Goal: Check status: Check status

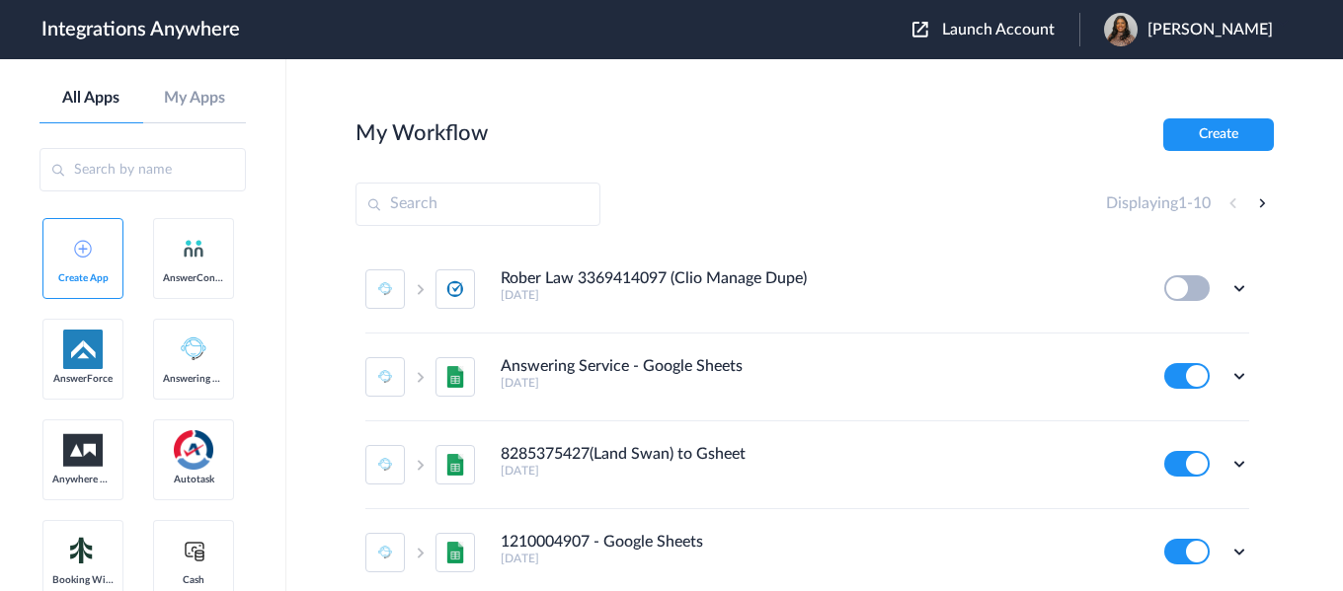
click at [1022, 28] on span "Launch Account" at bounding box center [998, 30] width 113 height 16
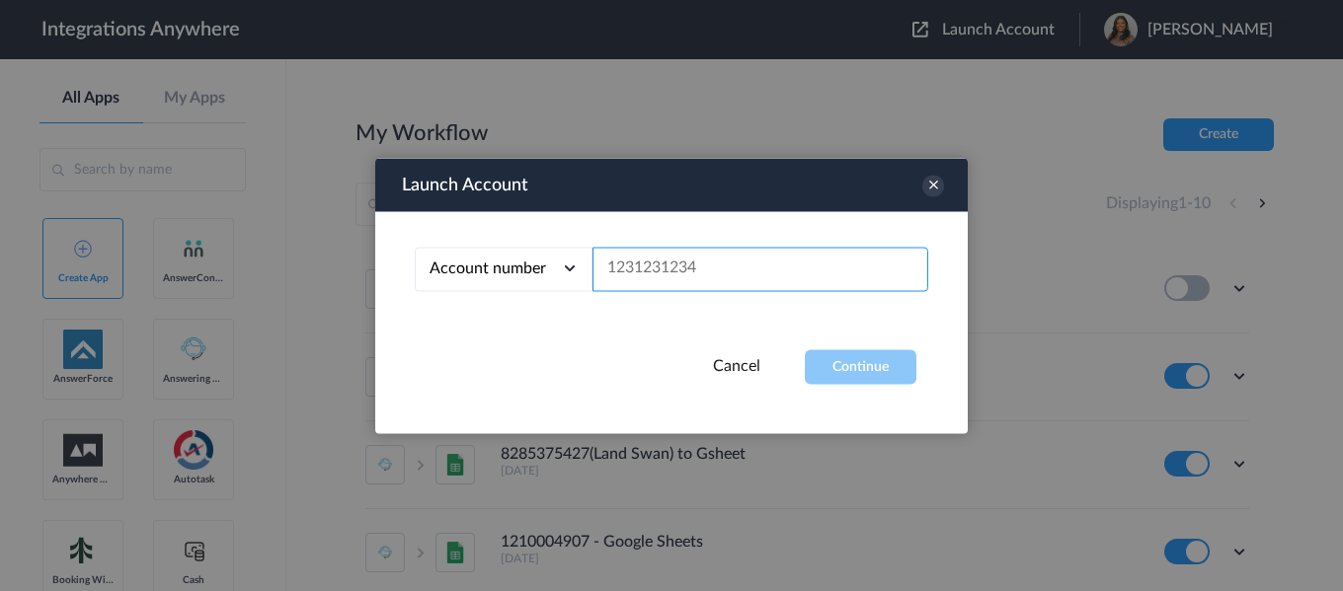
paste input "3208448085"
type input "3208448085"
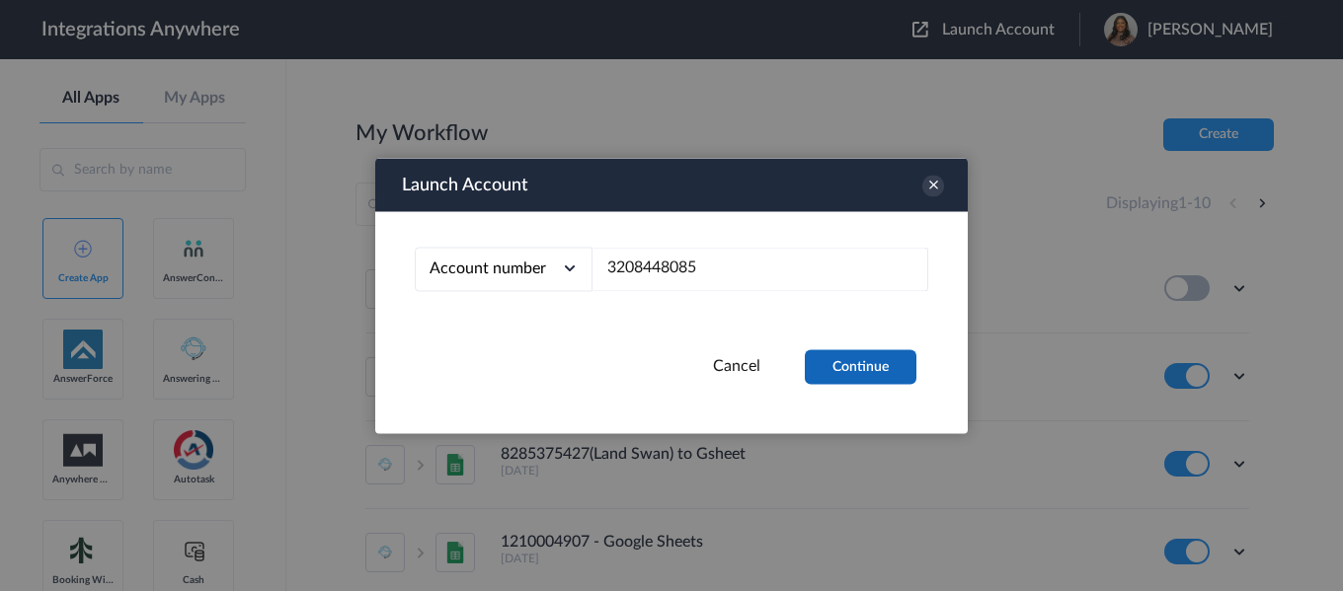
click at [885, 359] on button "Continue" at bounding box center [861, 367] width 112 height 35
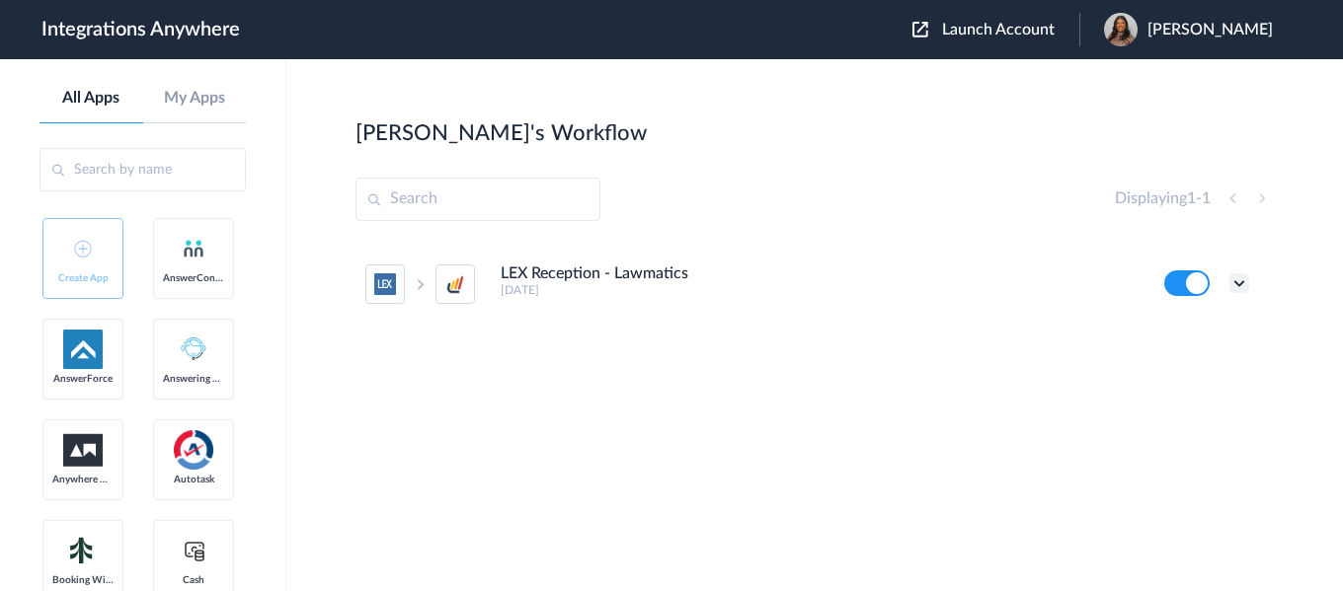
click at [1242, 277] on icon at bounding box center [1239, 284] width 20 height 20
click at [1199, 365] on link "Task history" at bounding box center [1183, 365] width 95 height 14
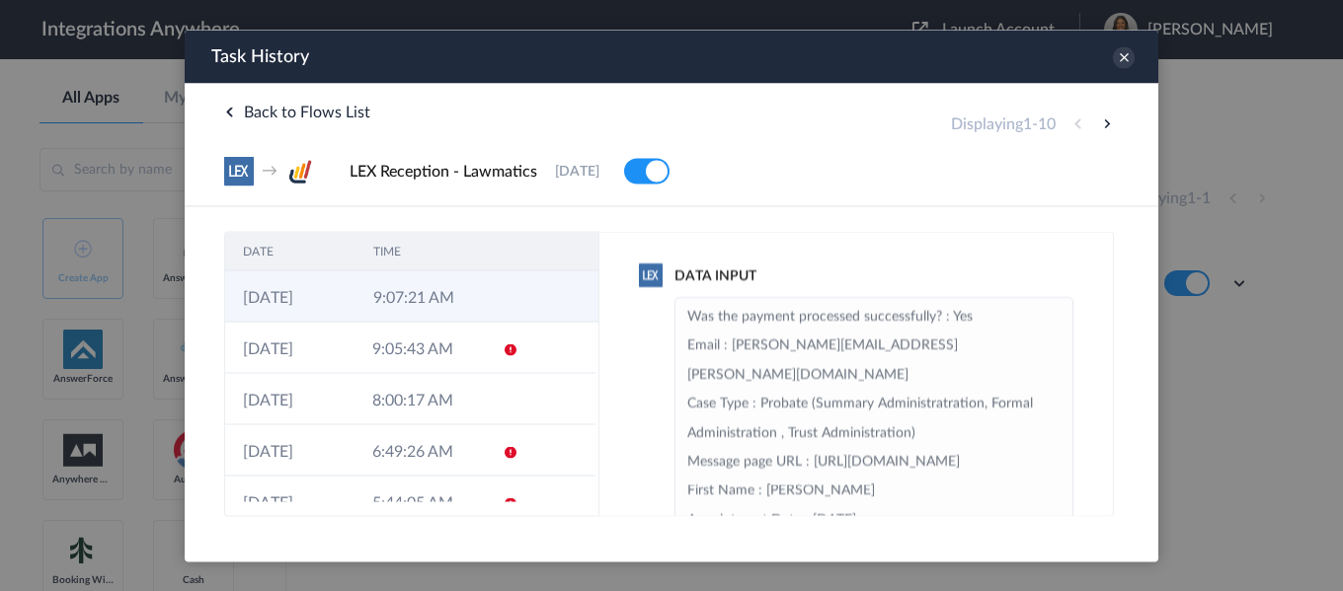
click at [532, 276] on td at bounding box center [560, 296] width 75 height 51
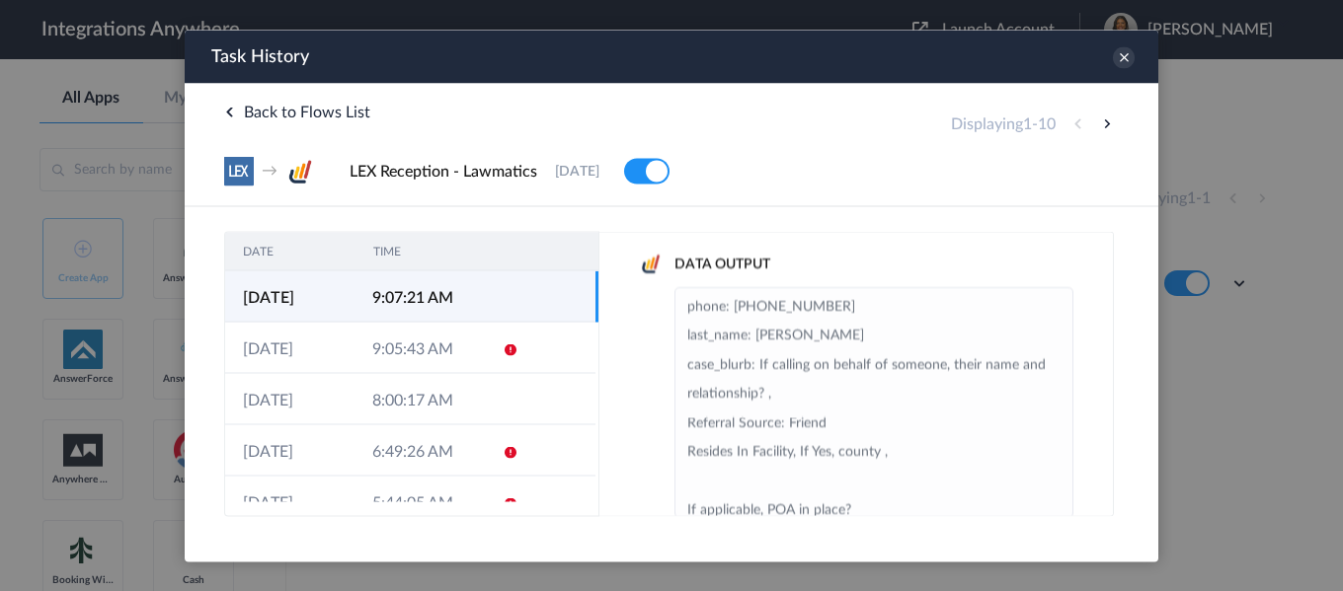
scroll to position [354, 0]
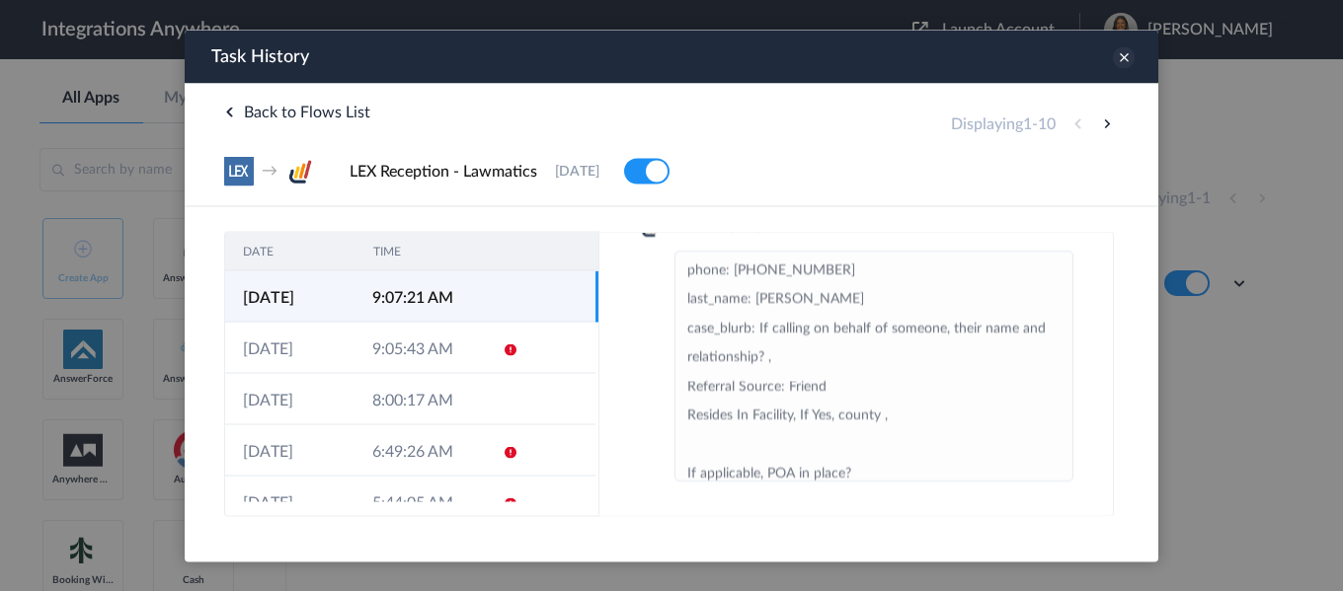
click at [1127, 51] on icon at bounding box center [1124, 57] width 22 height 22
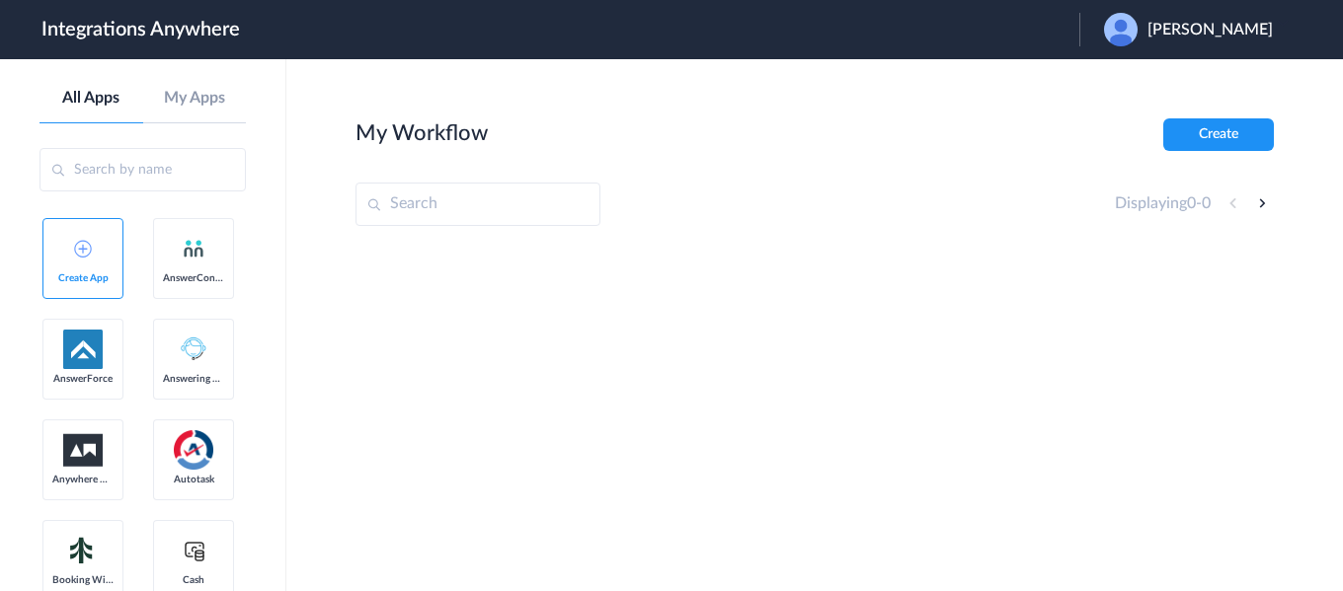
click at [1175, 23] on span "[PERSON_NAME]" at bounding box center [1209, 30] width 125 height 19
click at [1117, 85] on link "Logout" at bounding box center [1114, 80] width 41 height 14
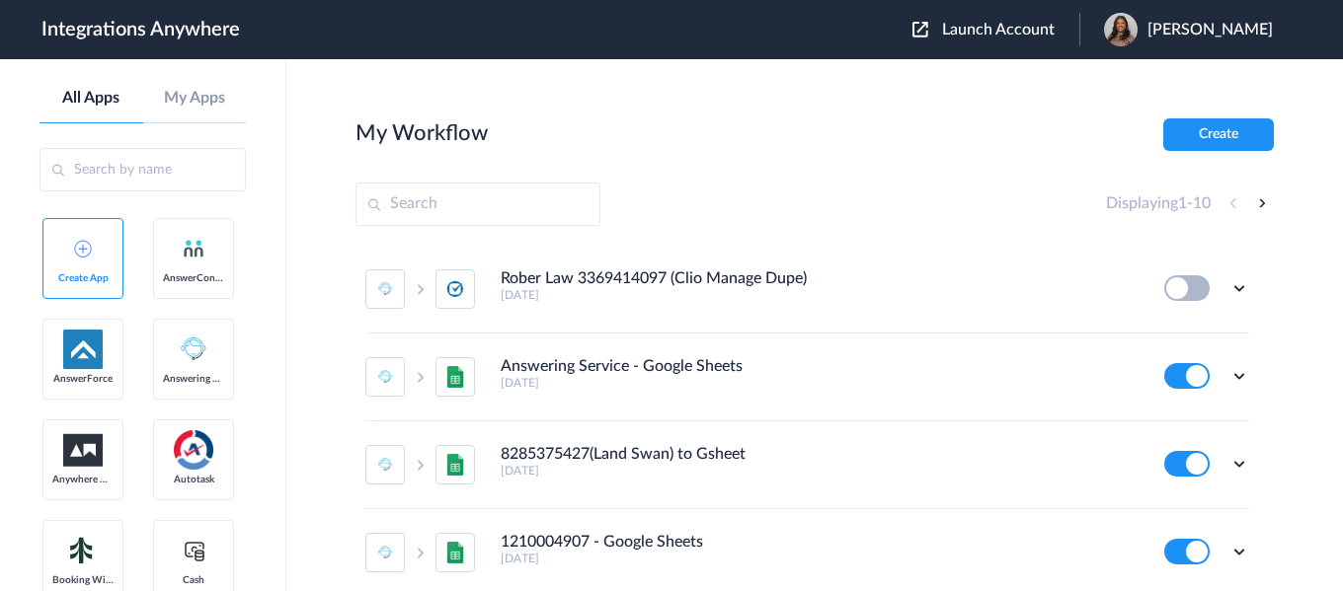
click at [992, 26] on span "Launch Account" at bounding box center [998, 30] width 113 height 16
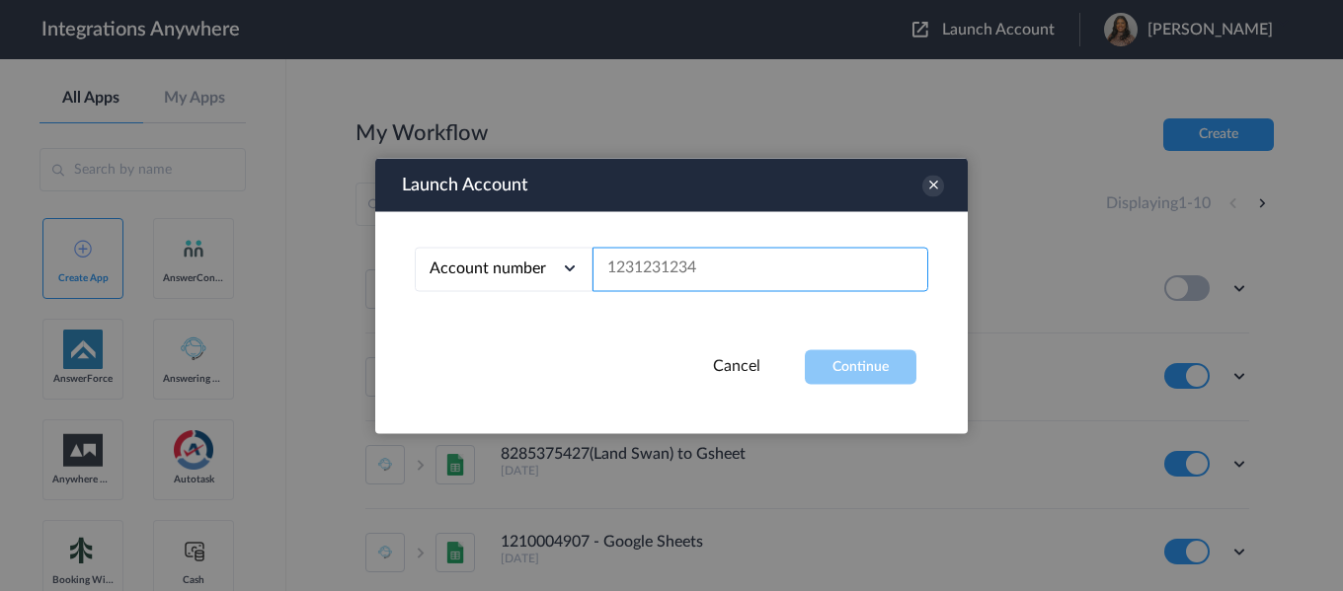
paste input "4127292311"
type input "4127292311"
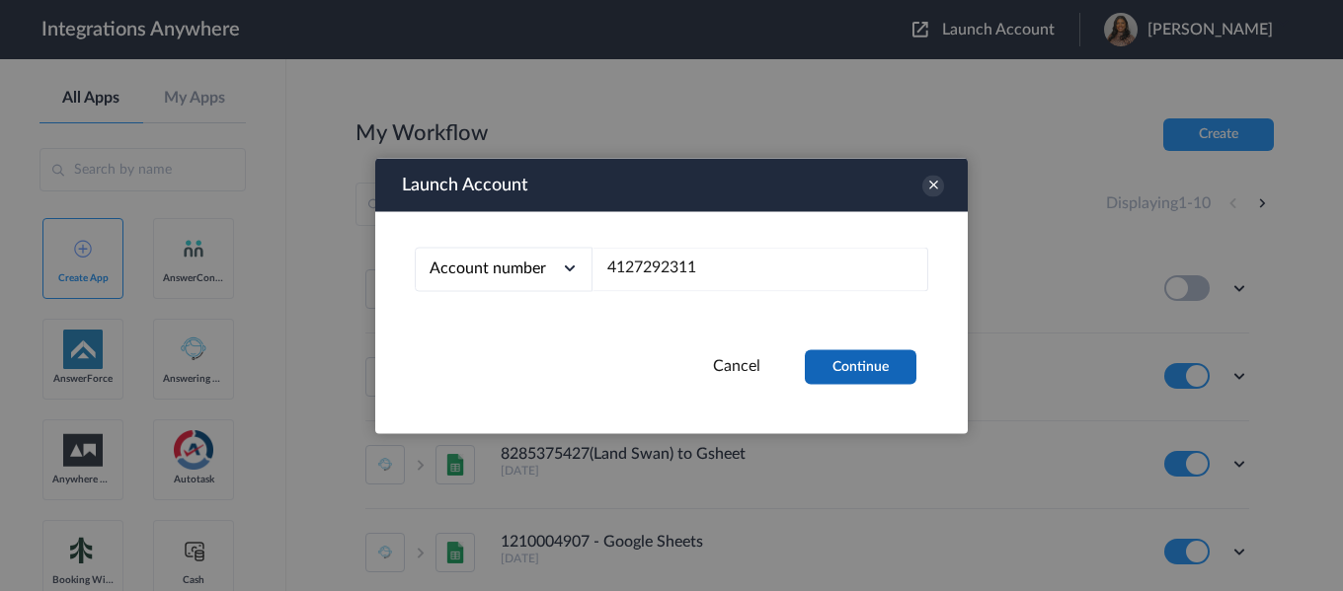
click at [847, 358] on button "Continue" at bounding box center [861, 367] width 112 height 35
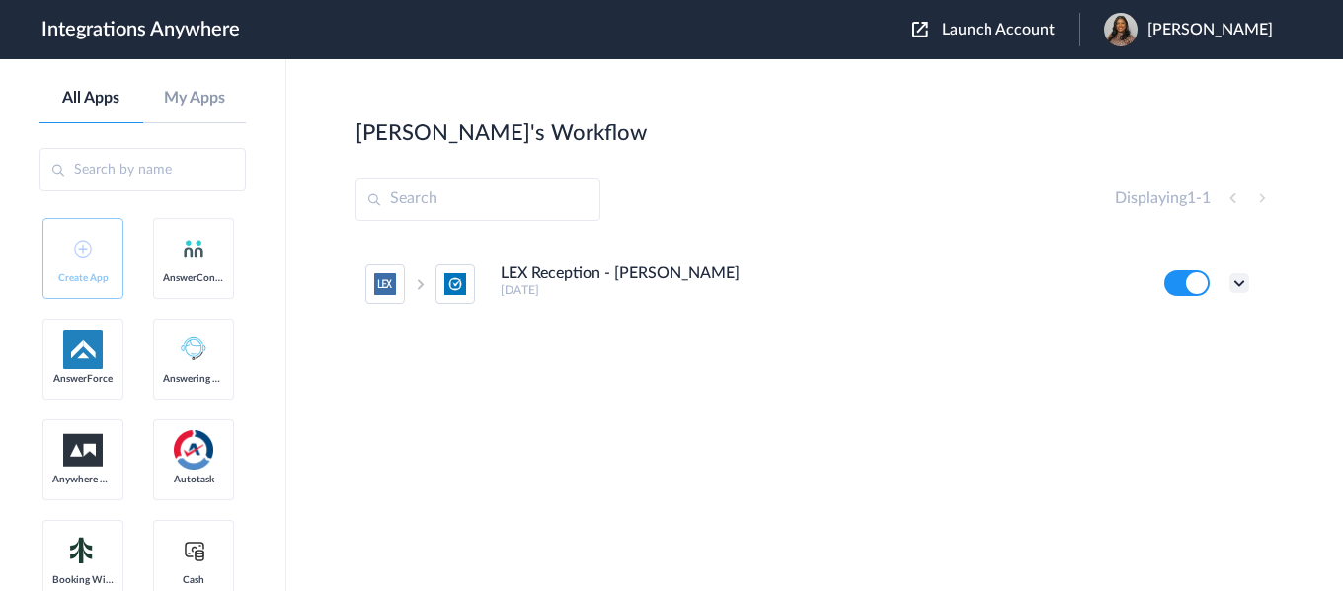
click at [1238, 285] on icon at bounding box center [1239, 284] width 20 height 20
click at [1176, 358] on link "Task history" at bounding box center [1183, 365] width 95 height 14
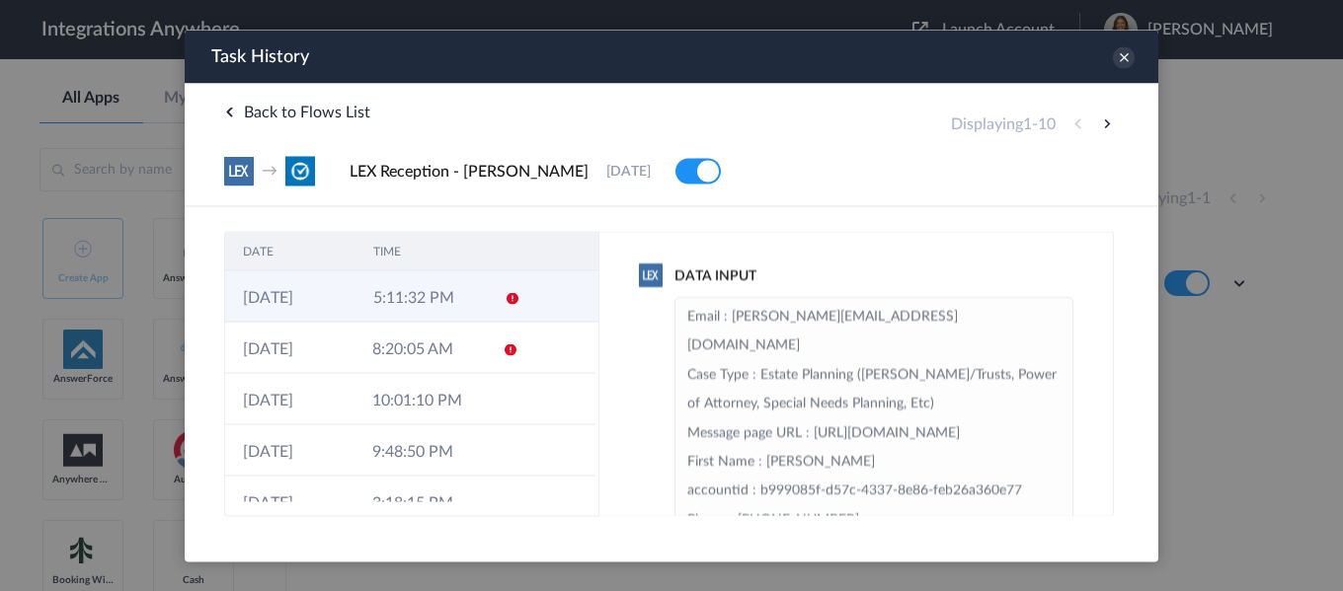
click at [554, 291] on td at bounding box center [560, 296] width 75 height 51
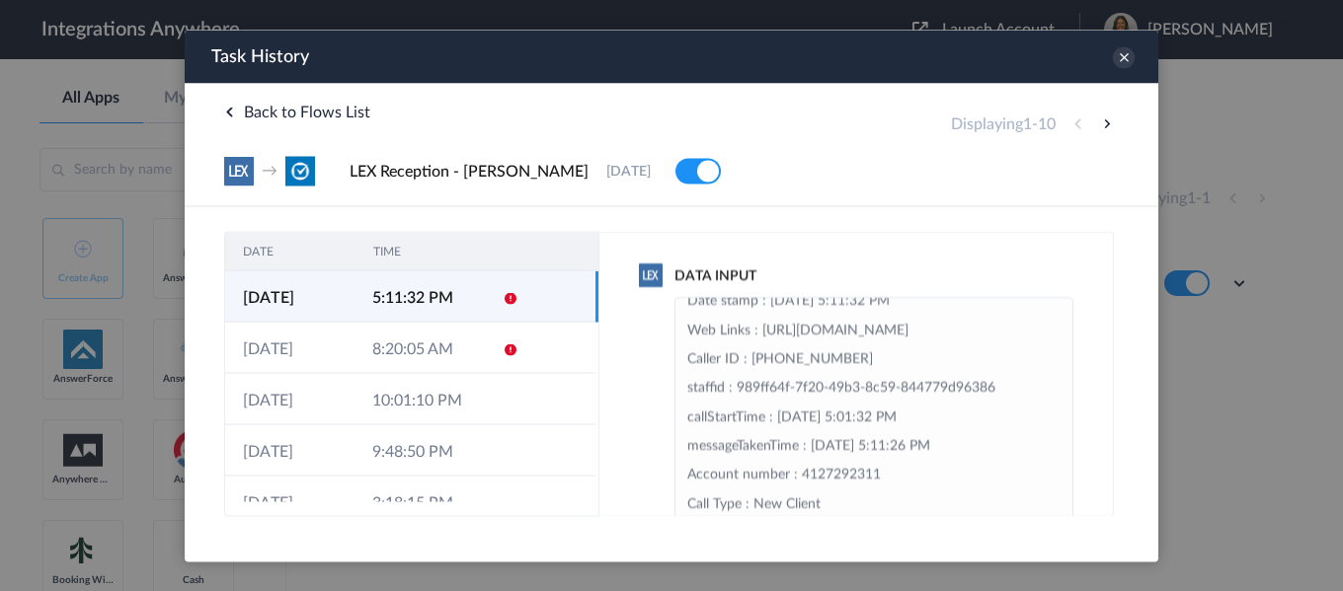
scroll to position [296, 0]
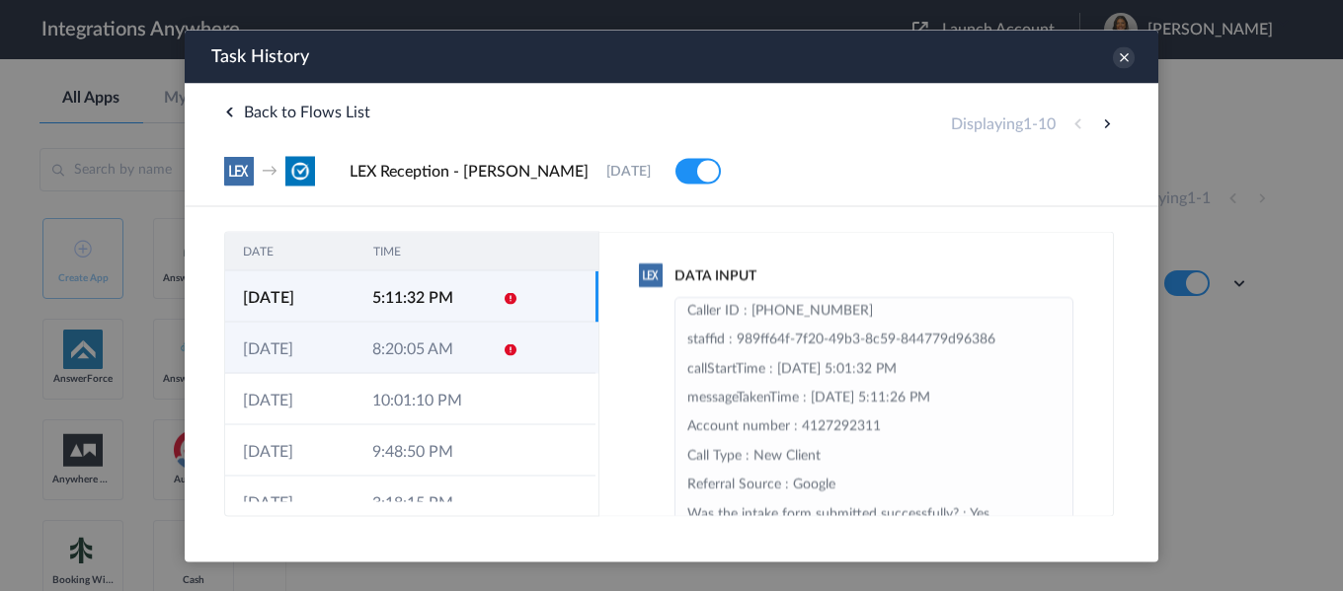
click at [485, 342] on td at bounding box center [504, 347] width 38 height 51
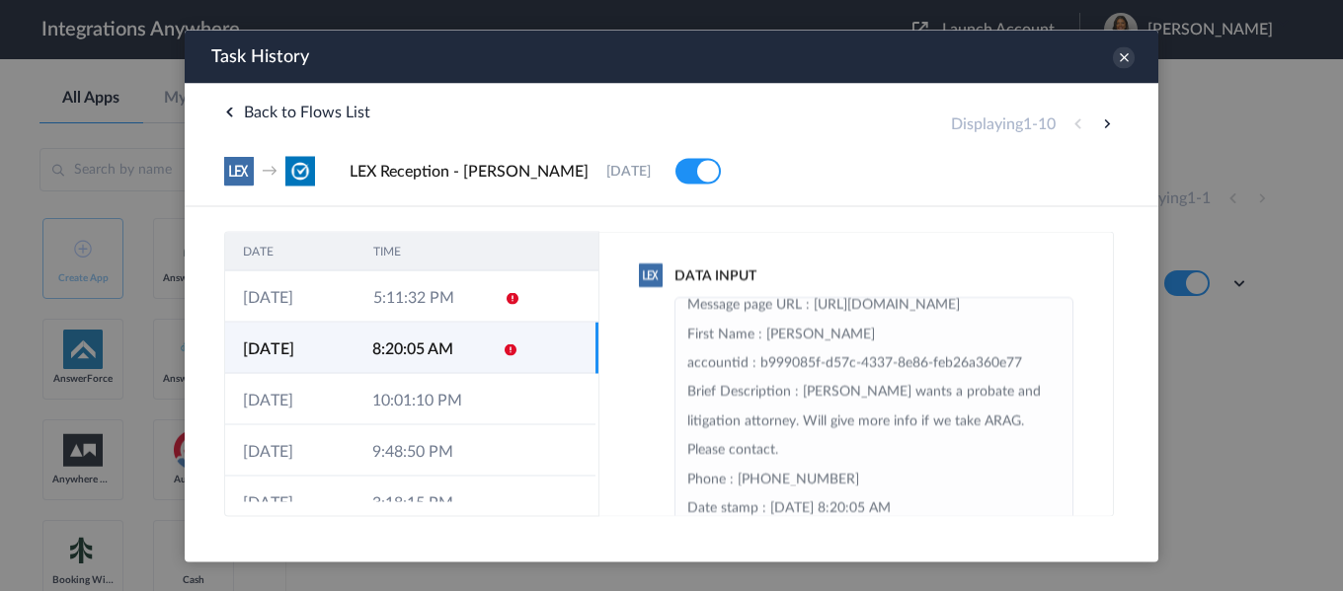
scroll to position [0, 0]
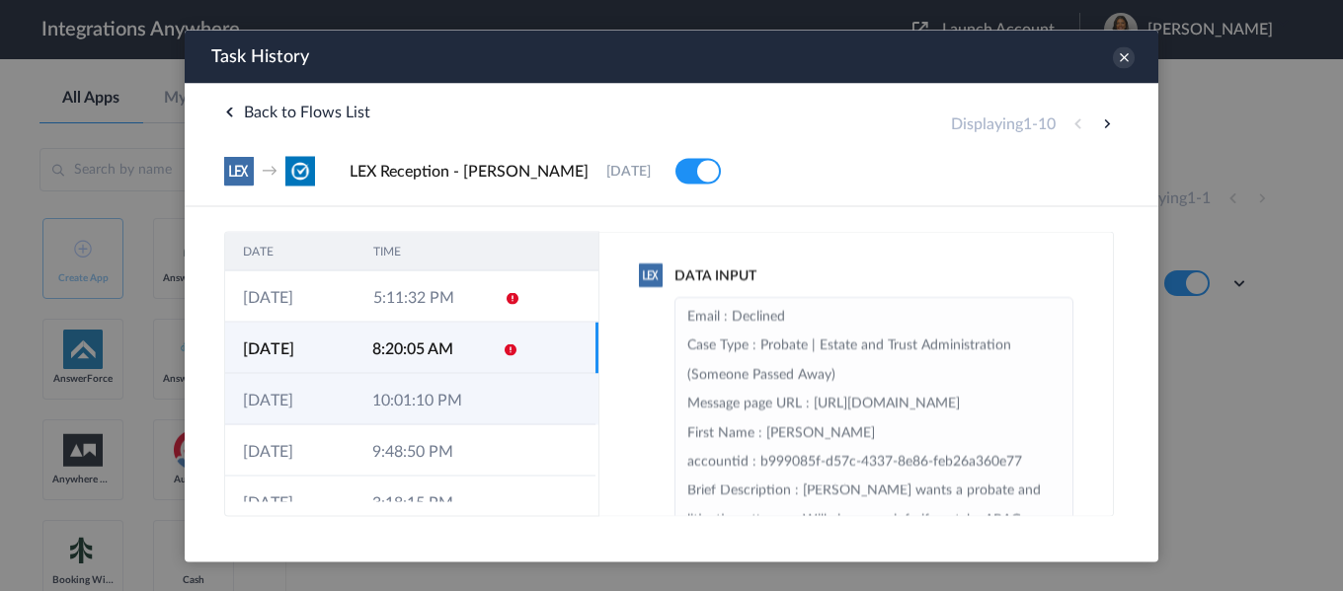
click at [469, 405] on td "10:01:10 PM" at bounding box center [419, 398] width 129 height 51
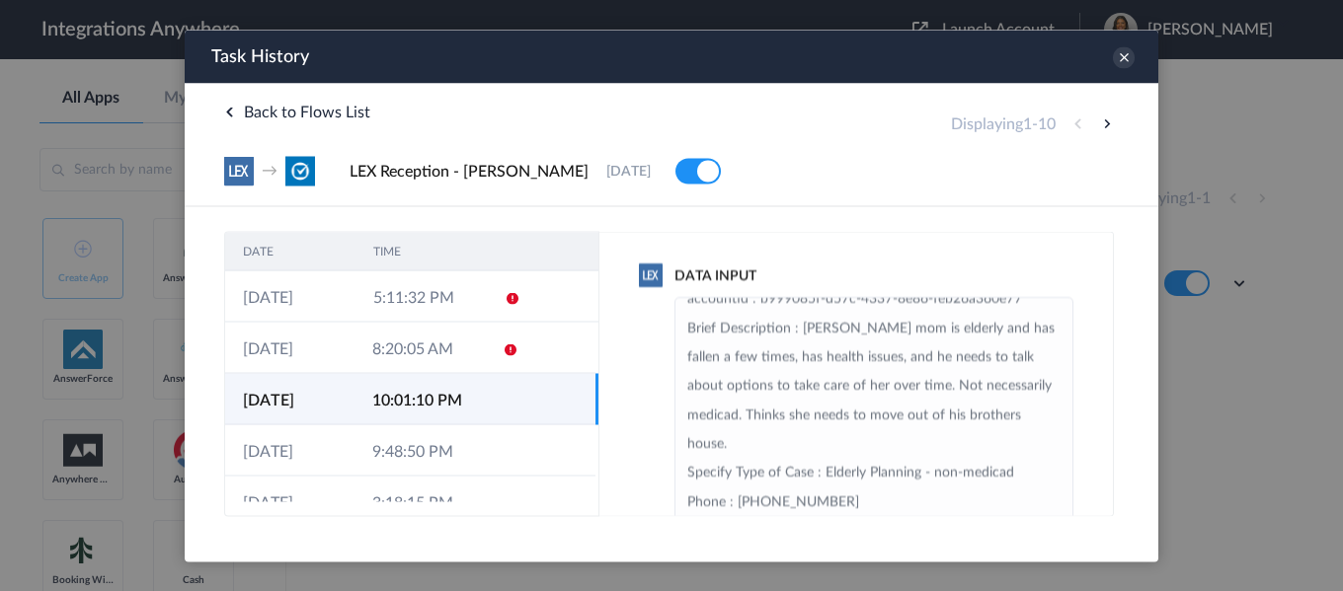
scroll to position [296, 0]
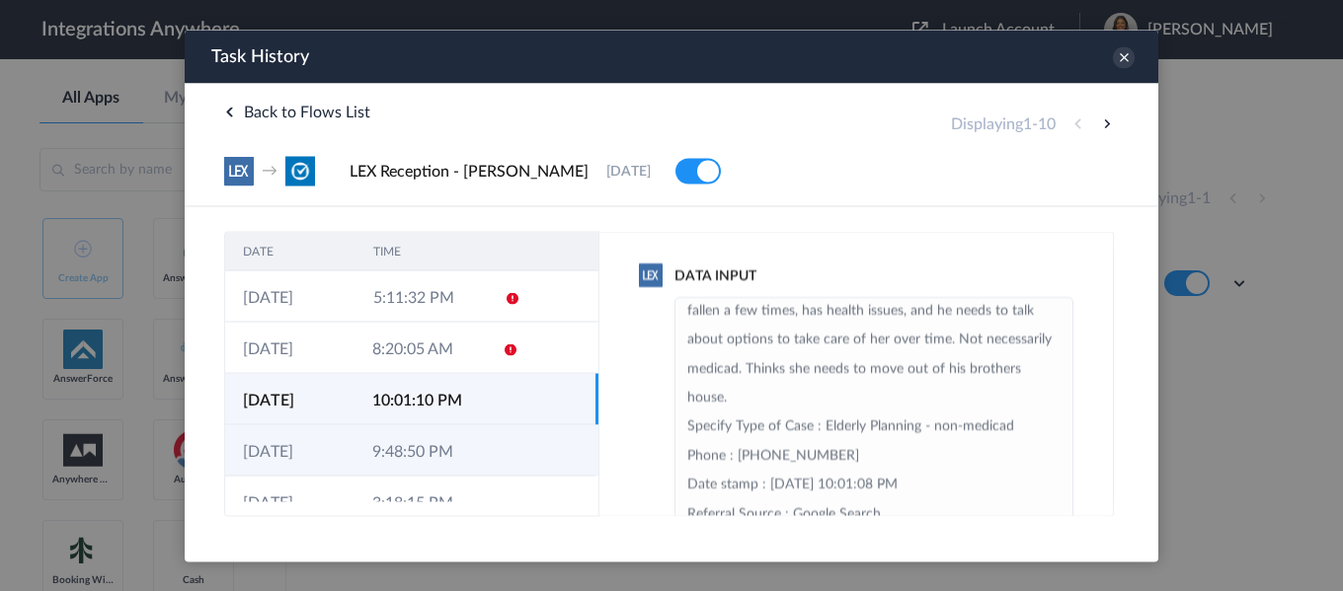
click at [521, 444] on td at bounding box center [558, 450] width 74 height 51
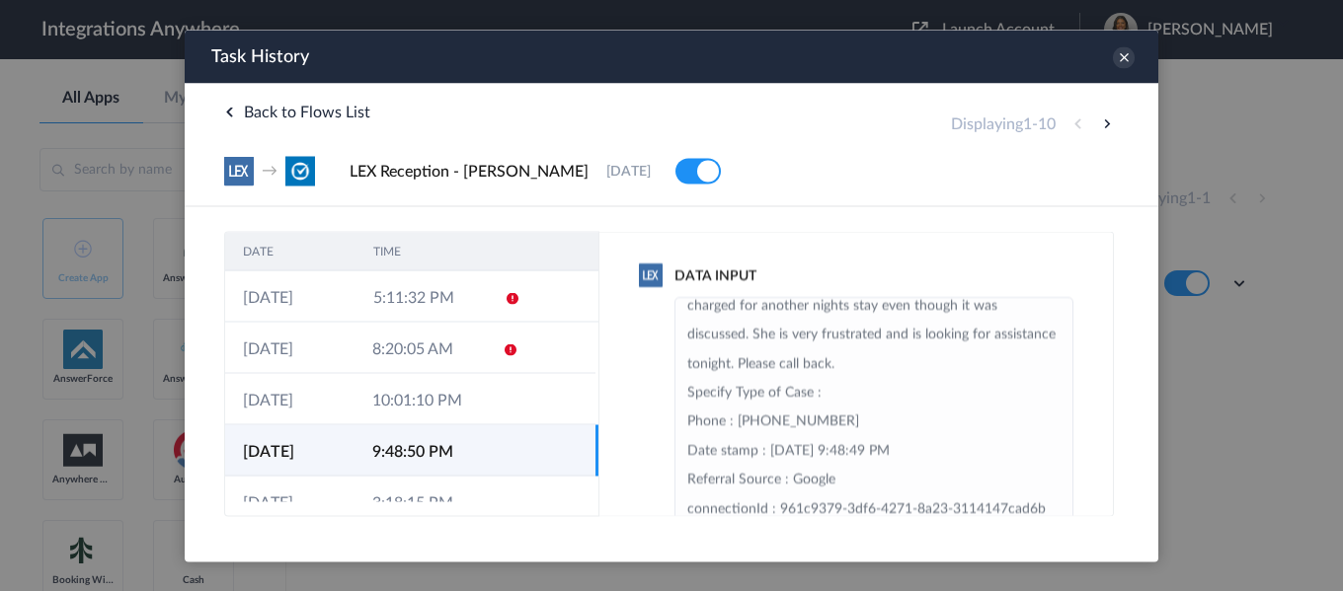
scroll to position [494, 0]
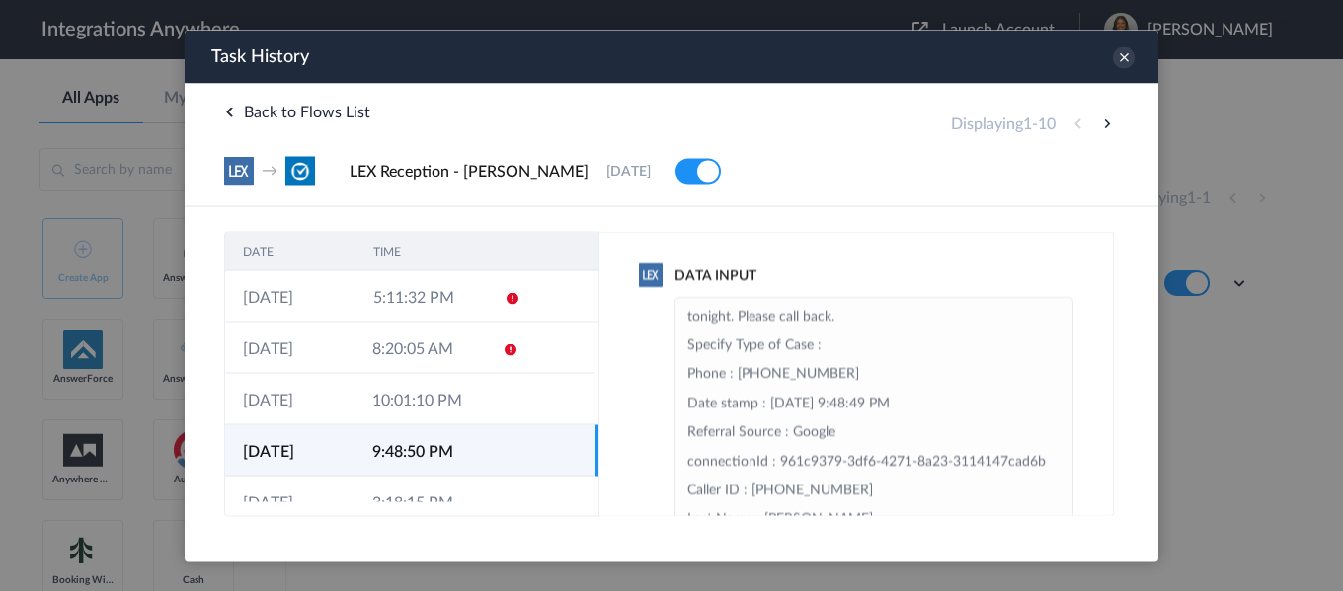
click at [499, 475] on td at bounding box center [504, 450] width 38 height 51
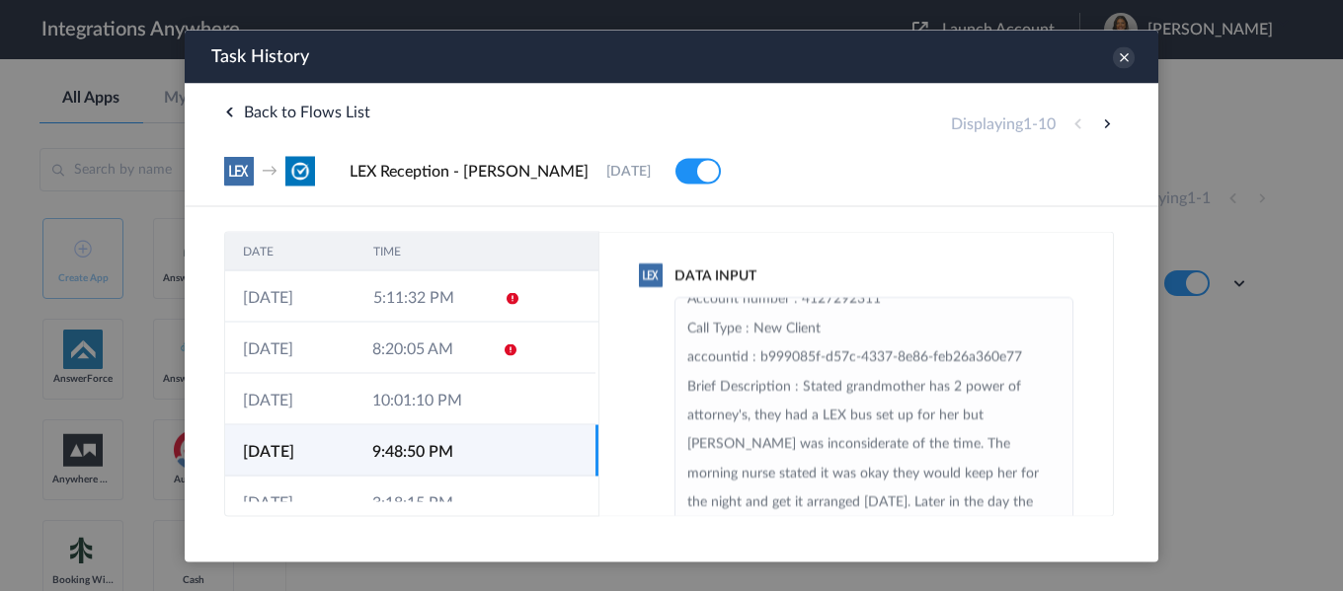
scroll to position [197, 0]
click at [1117, 60] on icon at bounding box center [1124, 57] width 22 height 22
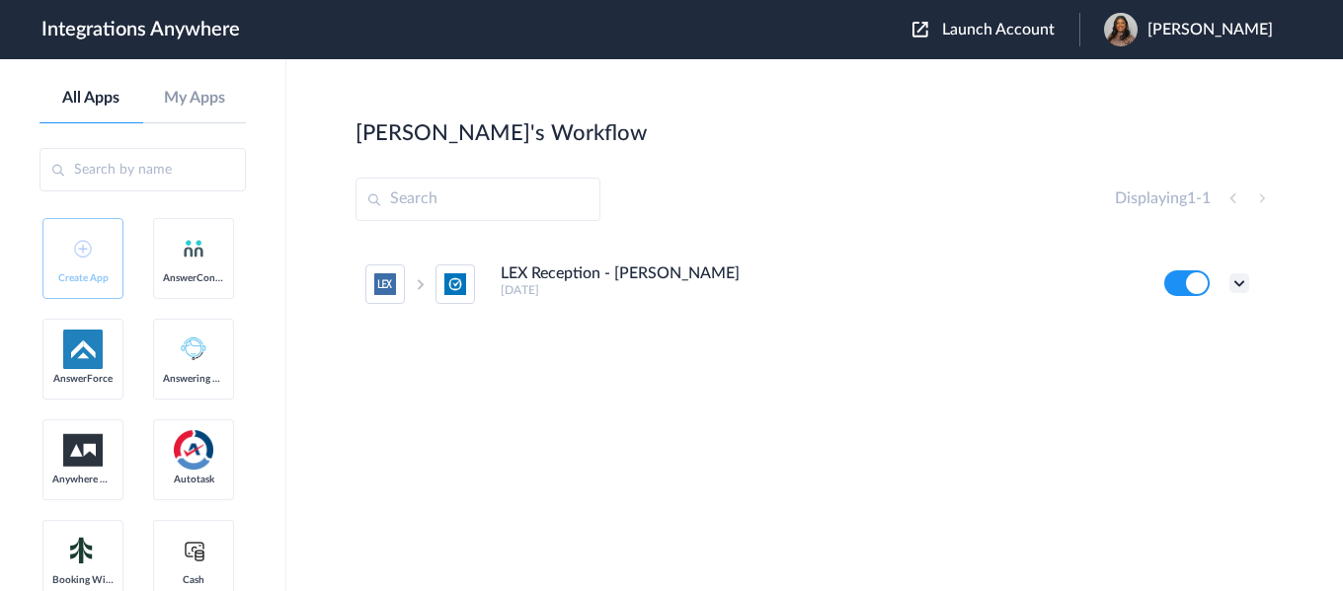
click at [1241, 280] on icon at bounding box center [1239, 284] width 20 height 20
click at [1154, 366] on link "Task history" at bounding box center [1183, 365] width 95 height 14
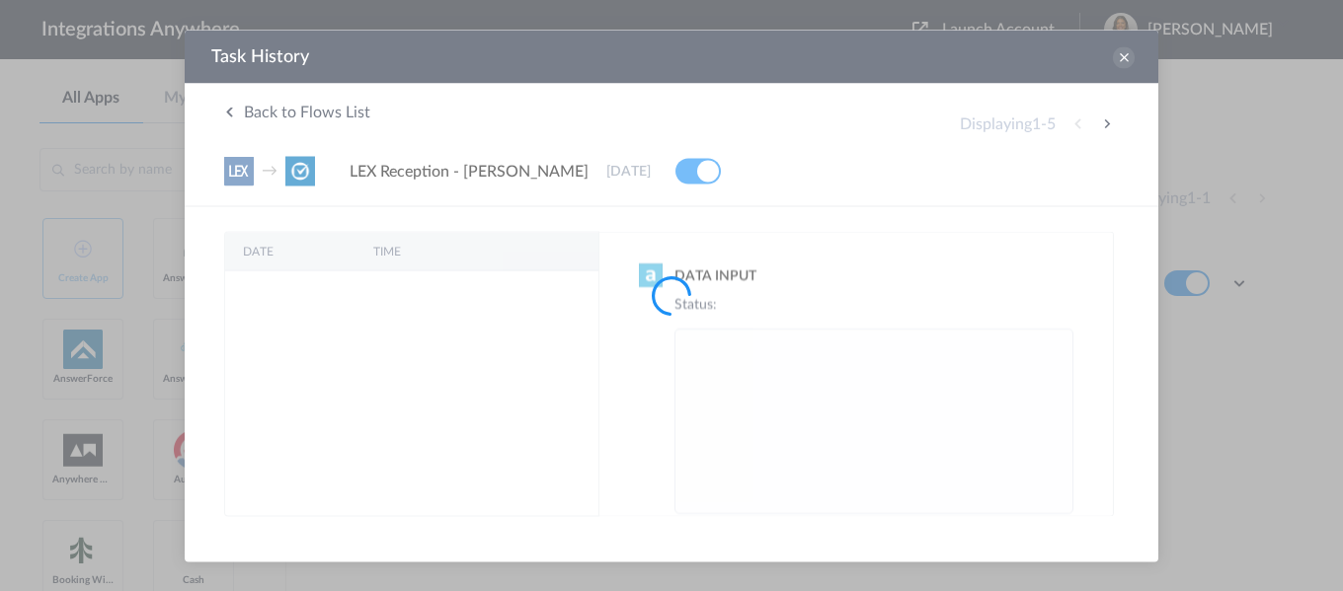
scroll to position [0, 0]
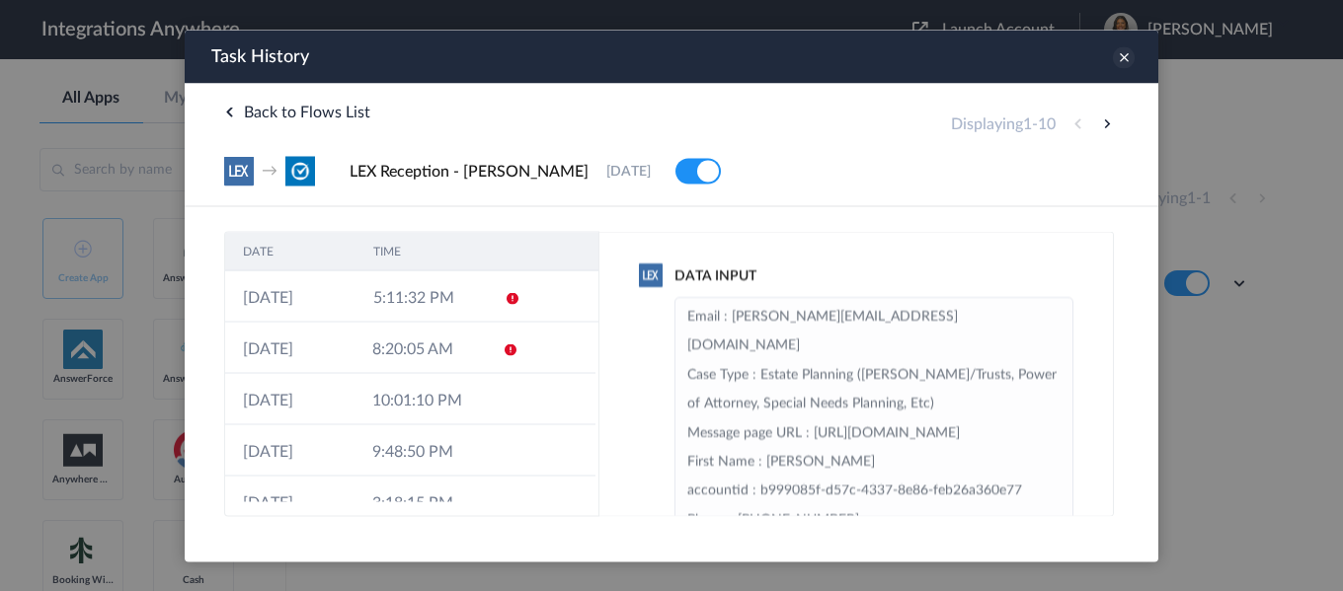
click at [1130, 57] on icon at bounding box center [1124, 57] width 22 height 22
